Goal: Information Seeking & Learning: Learn about a topic

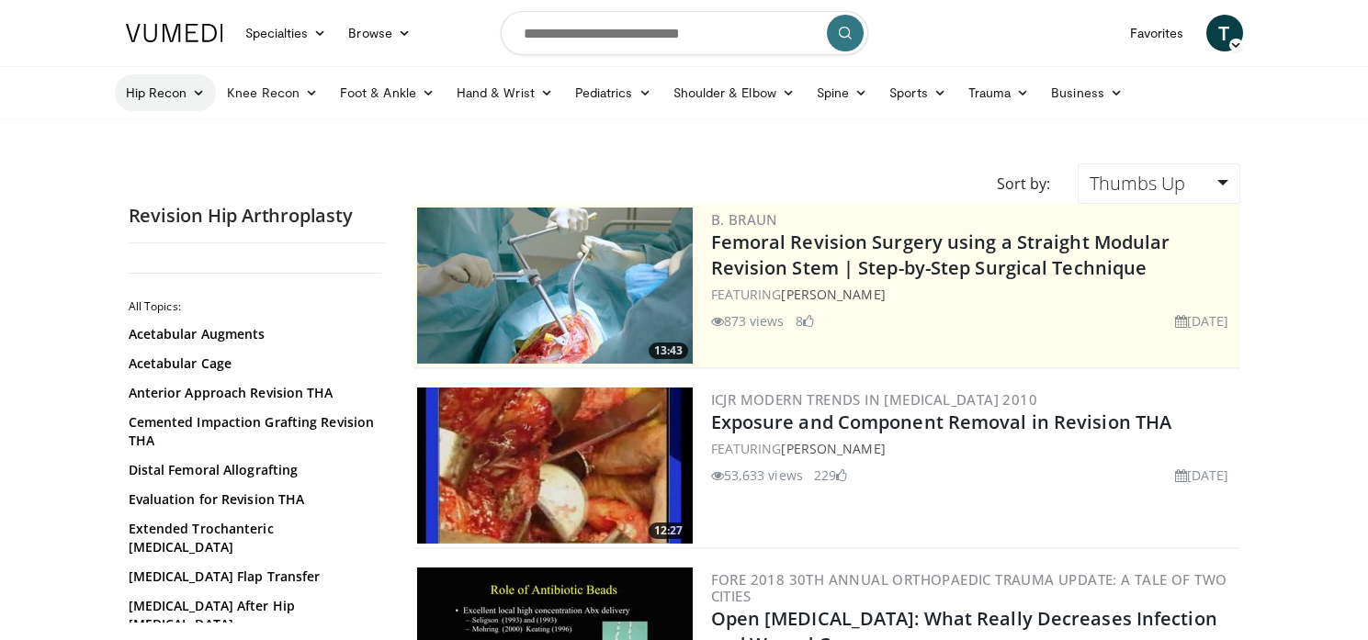
click at [176, 97] on link "Hip Recon" at bounding box center [166, 92] width 102 height 37
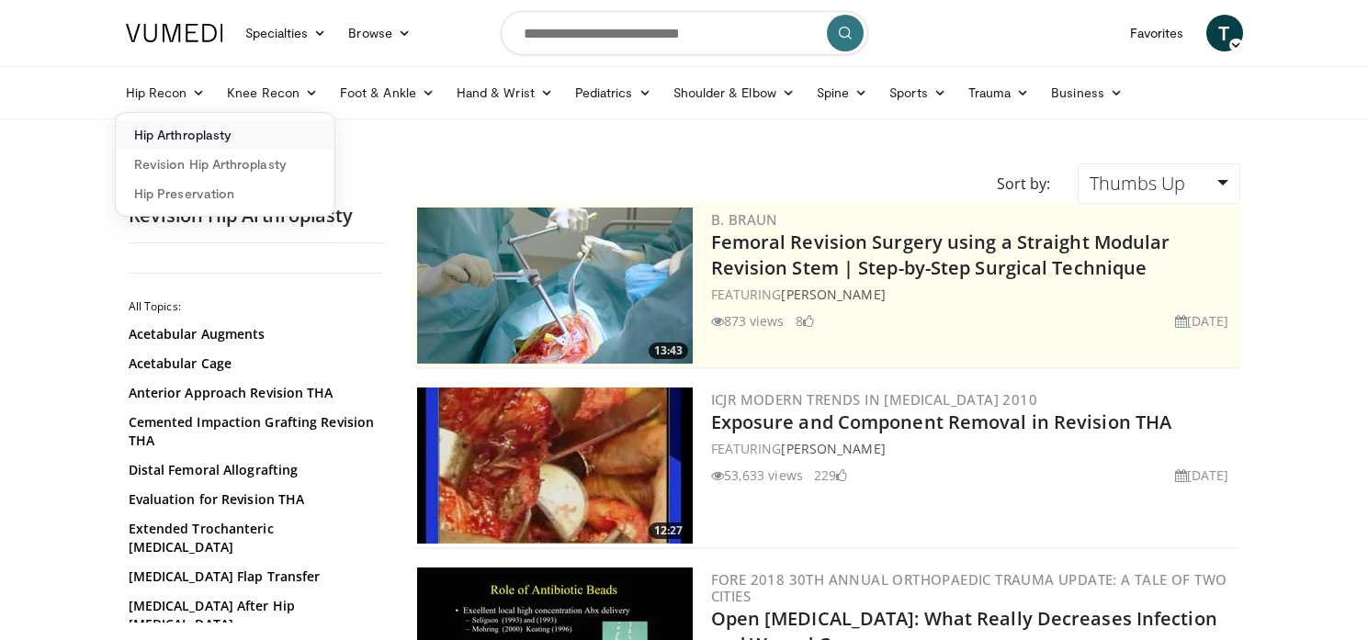
click at [177, 127] on link "Hip Arthroplasty" at bounding box center [225, 134] width 219 height 29
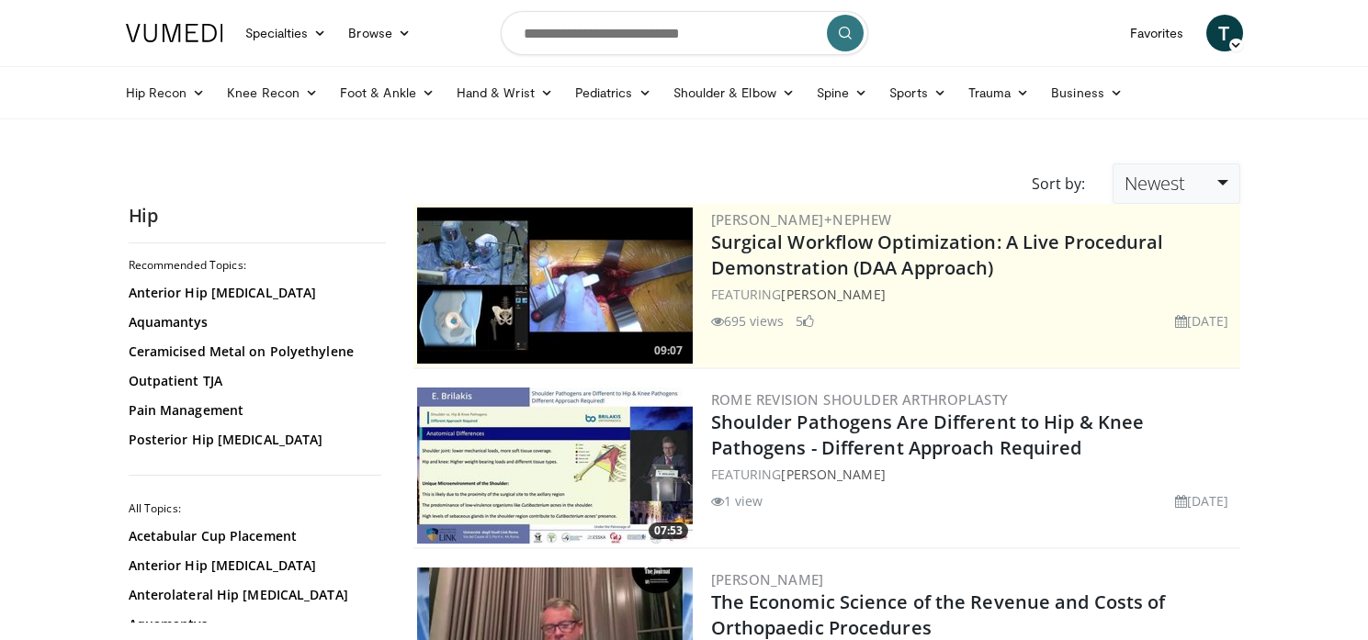
click at [1200, 182] on link "Newest" at bounding box center [1176, 184] width 127 height 40
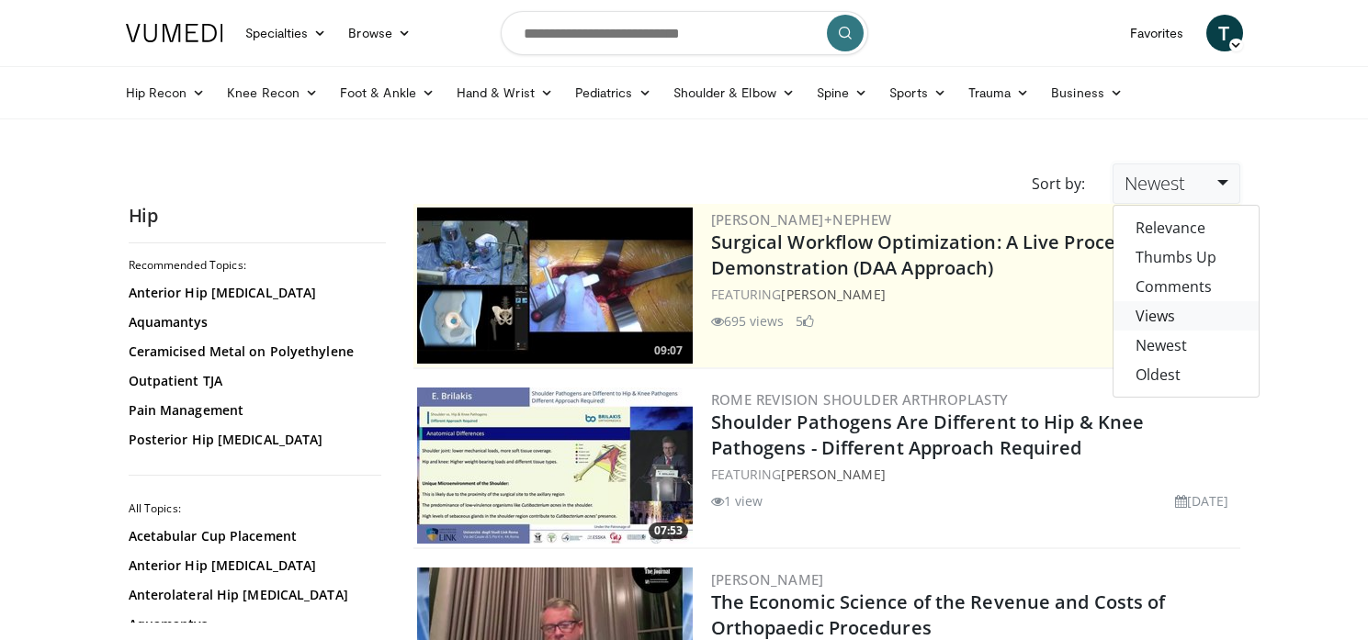
click at [1163, 325] on link "Views" at bounding box center [1185, 315] width 145 height 29
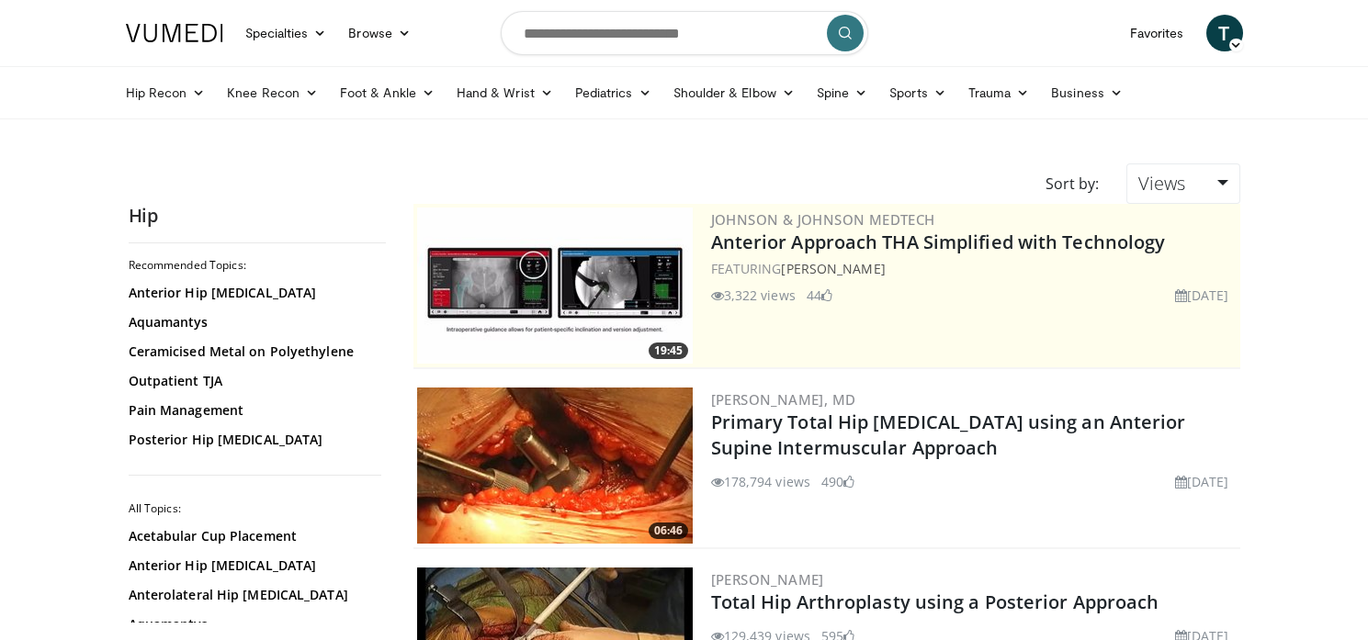
click at [741, 259] on div "FEATURING Anay Patel" at bounding box center [974, 268] width 526 height 19
click at [551, 284] on img at bounding box center [555, 286] width 276 height 156
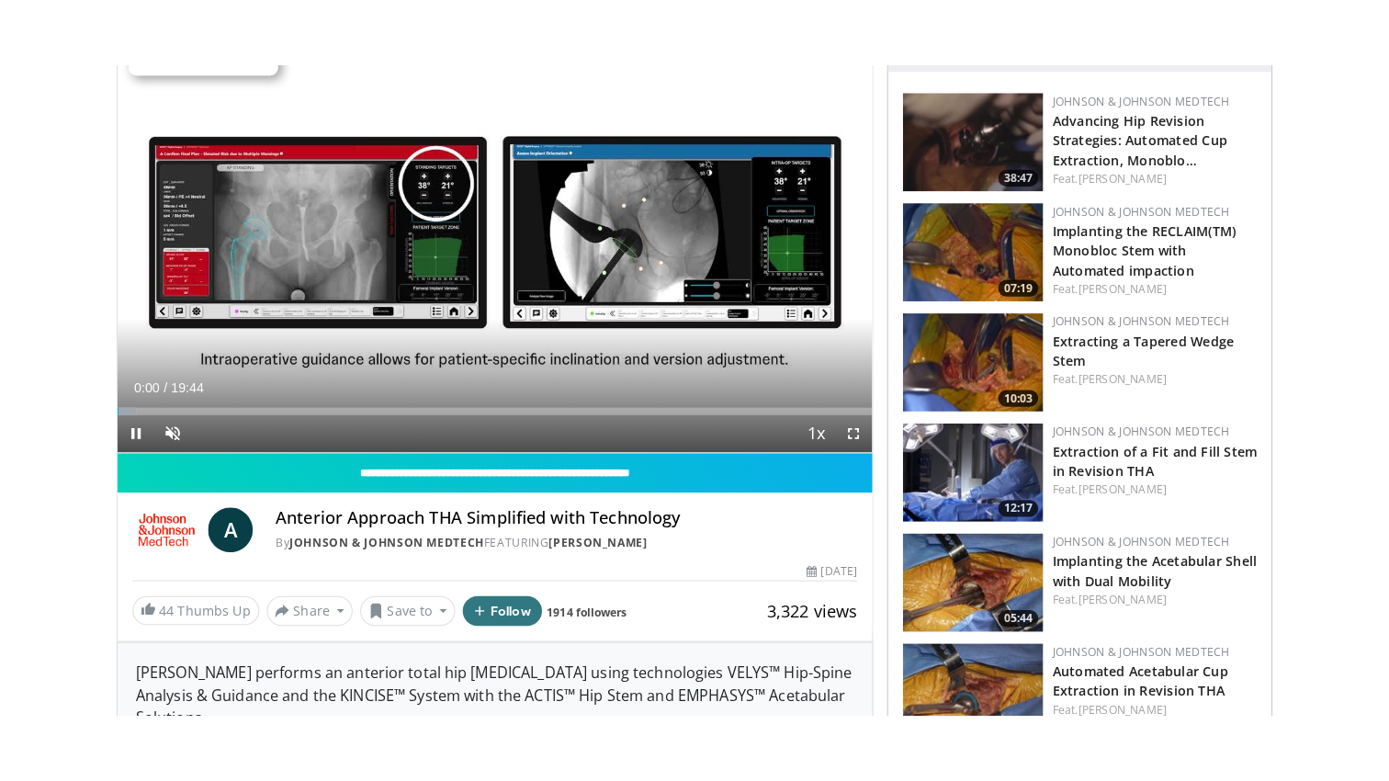
scroll to position [90, 0]
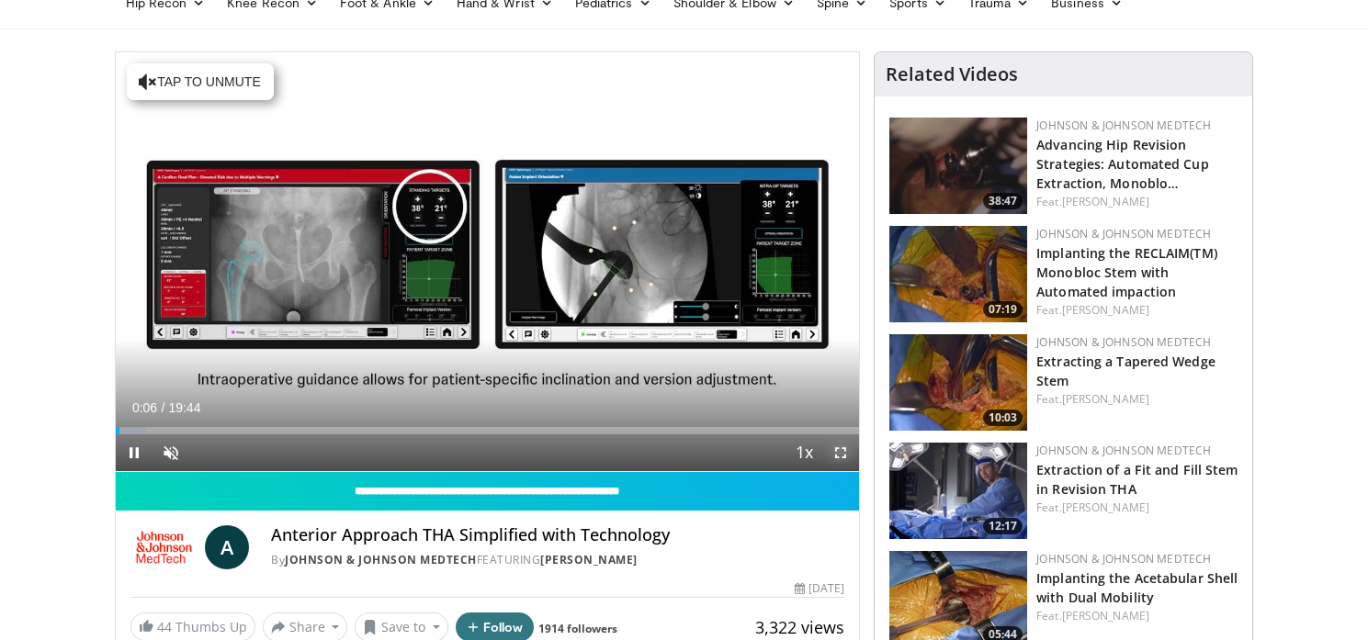
click at [847, 451] on span "Video Player" at bounding box center [840, 453] width 37 height 37
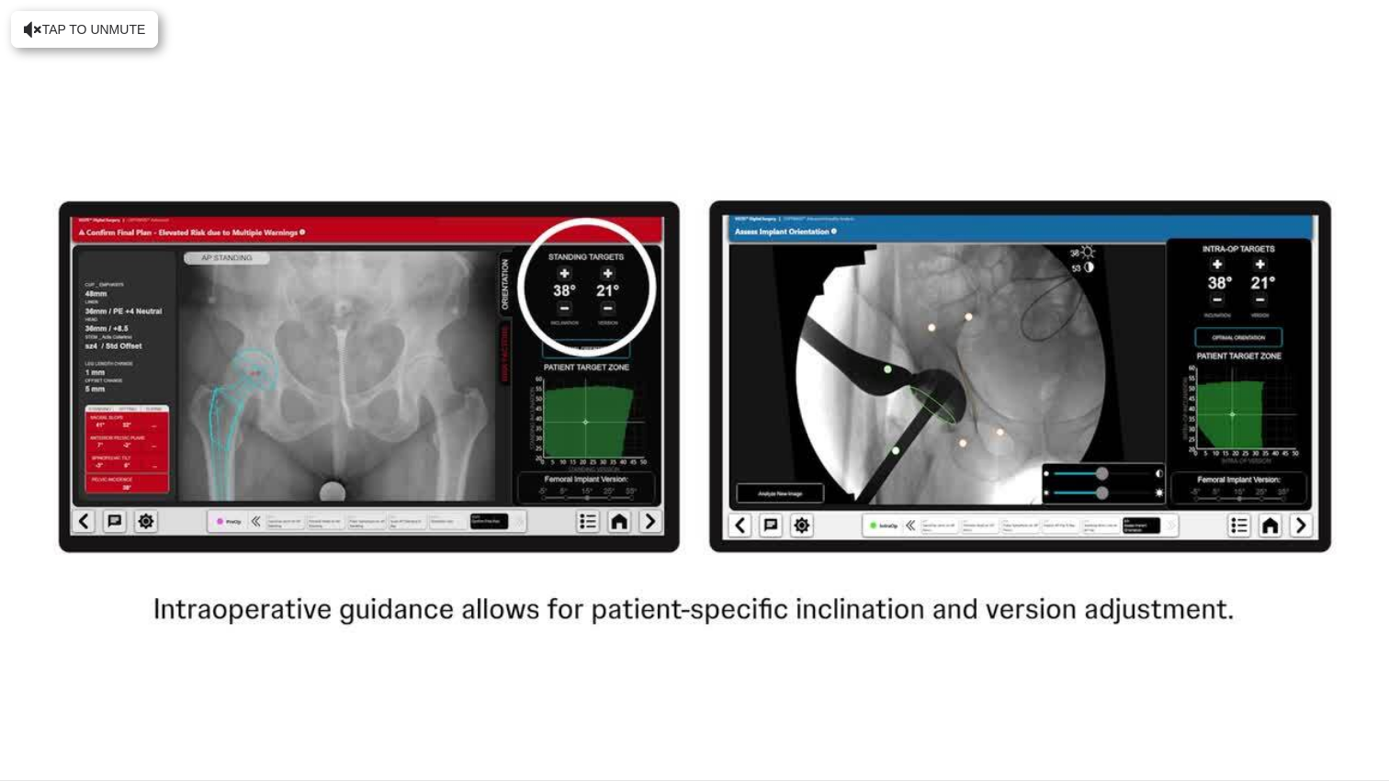
click at [881, 599] on div "10 seconds Tap to unmute" at bounding box center [694, 390] width 1389 height 780
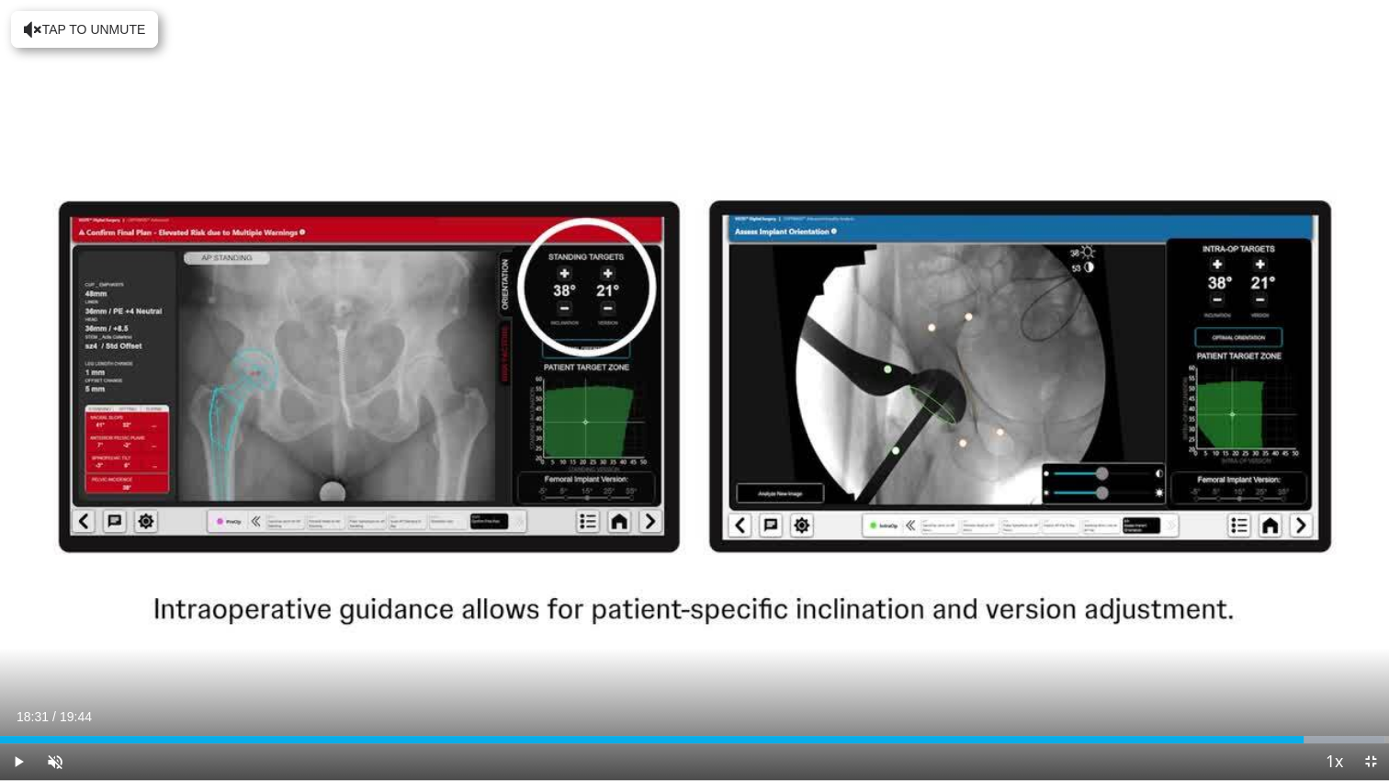
click at [881, 599] on div "10 seconds Tap to unmute" at bounding box center [694, 390] width 1389 height 780
